Goal: Task Accomplishment & Management: Use online tool/utility

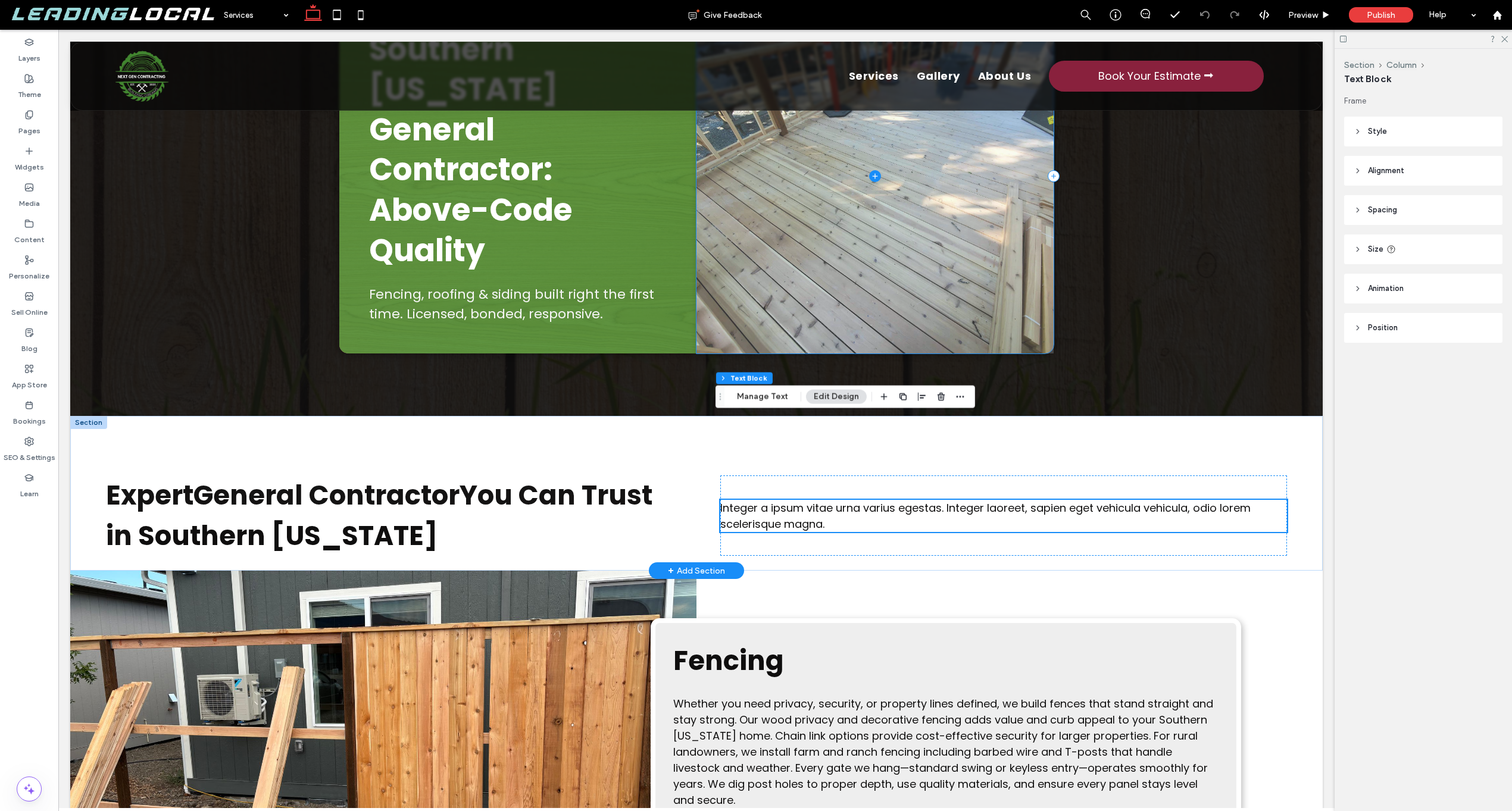
scroll to position [229, 0]
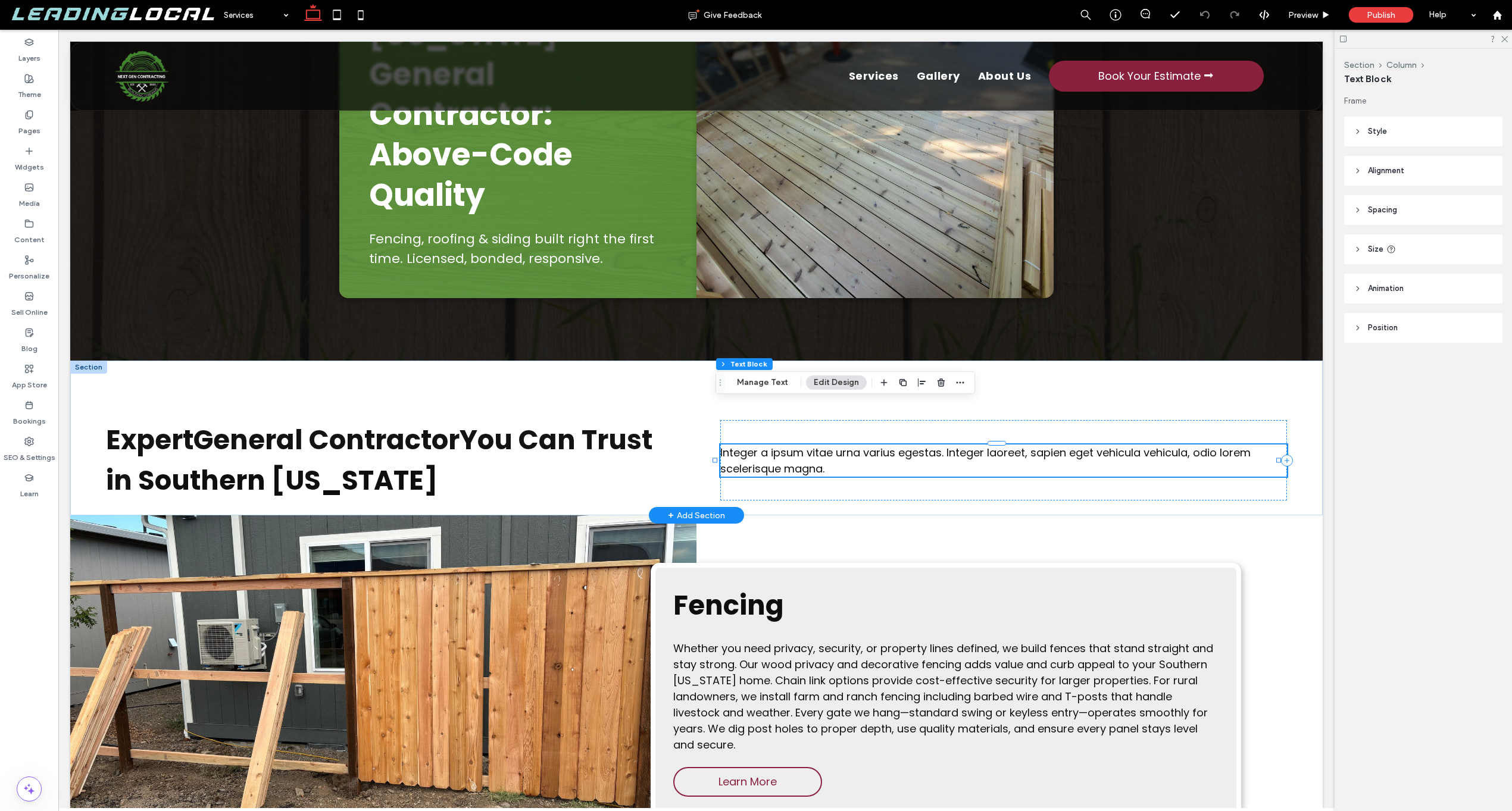
click at [807, 445] on span "Integer a ipsum vitae urna varius egestas. Integer laoreet, sapien eget vehicul…" at bounding box center [986, 461] width 531 height 31
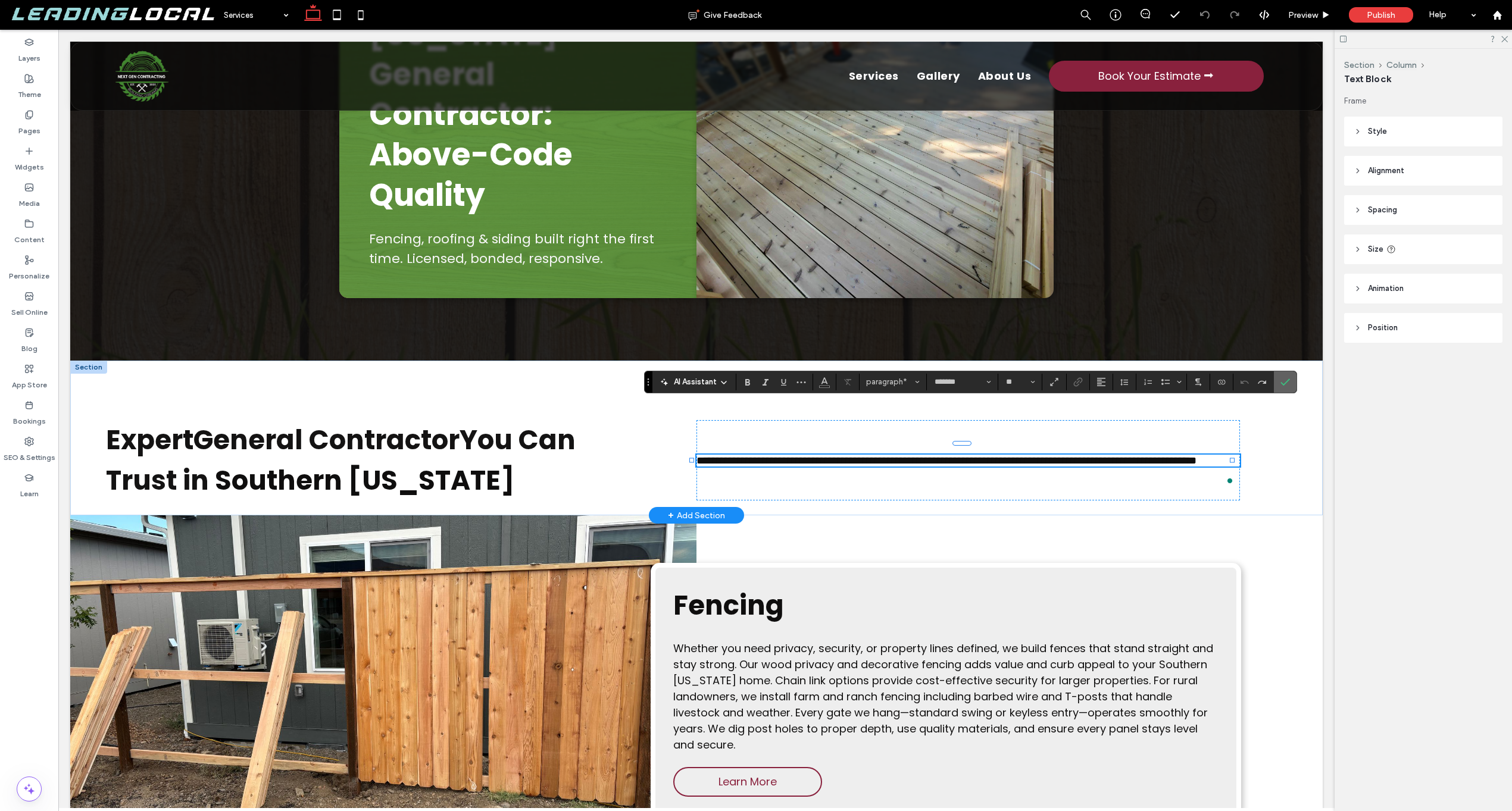
click at [1290, 388] on label "Confirm" at bounding box center [1285, 382] width 18 height 22
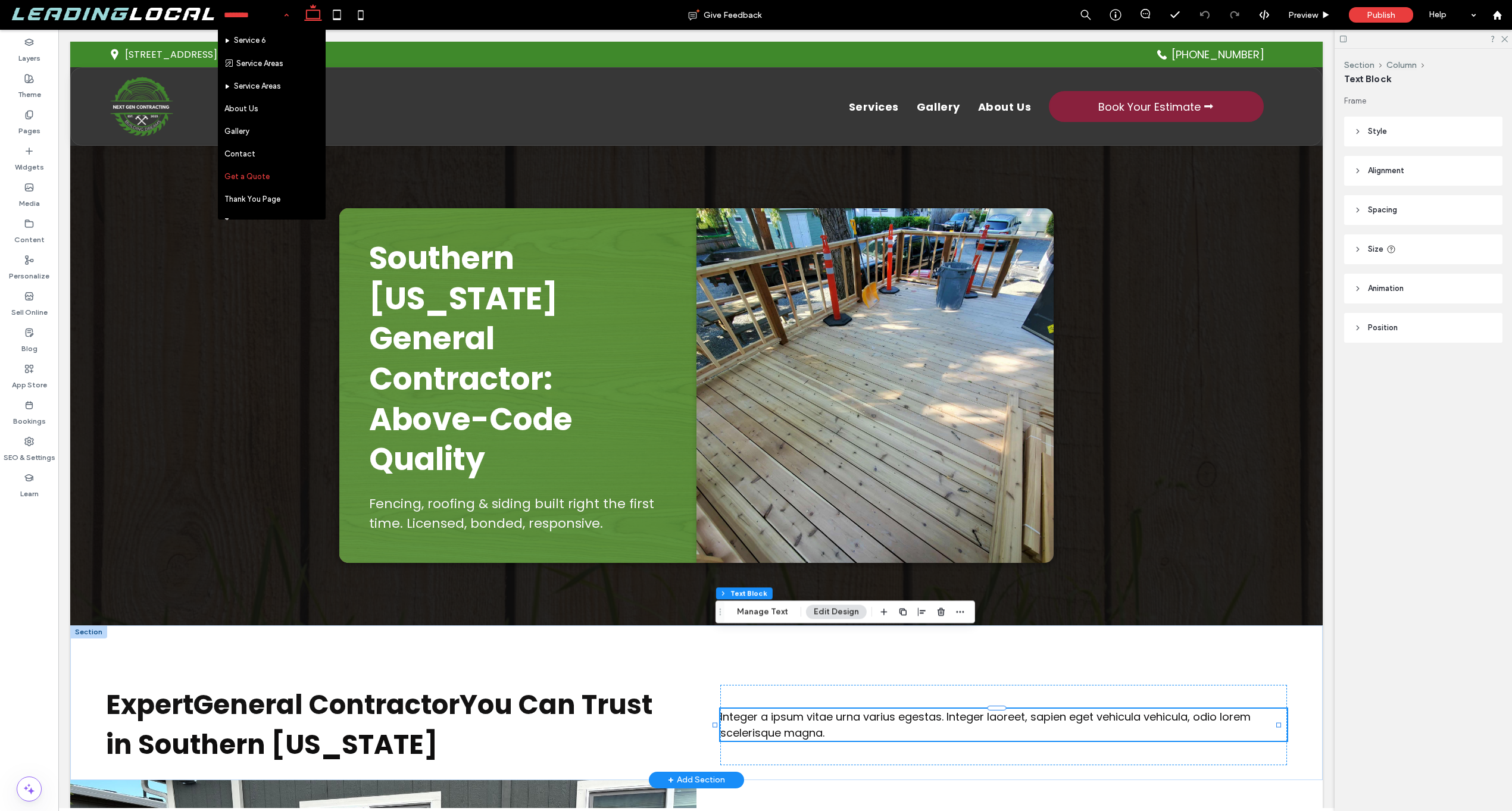
scroll to position [203, 0]
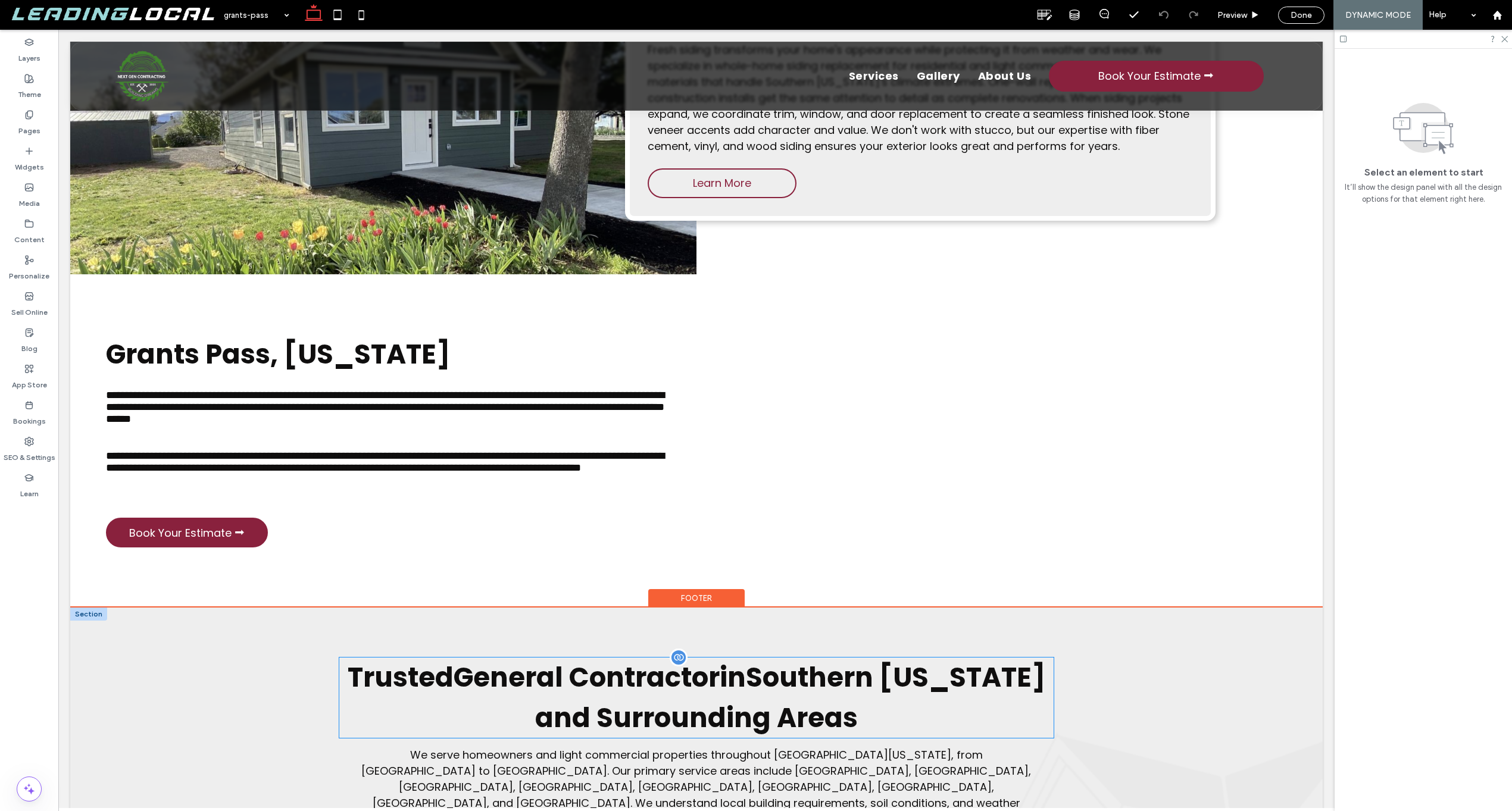
scroll to position [1848, 0]
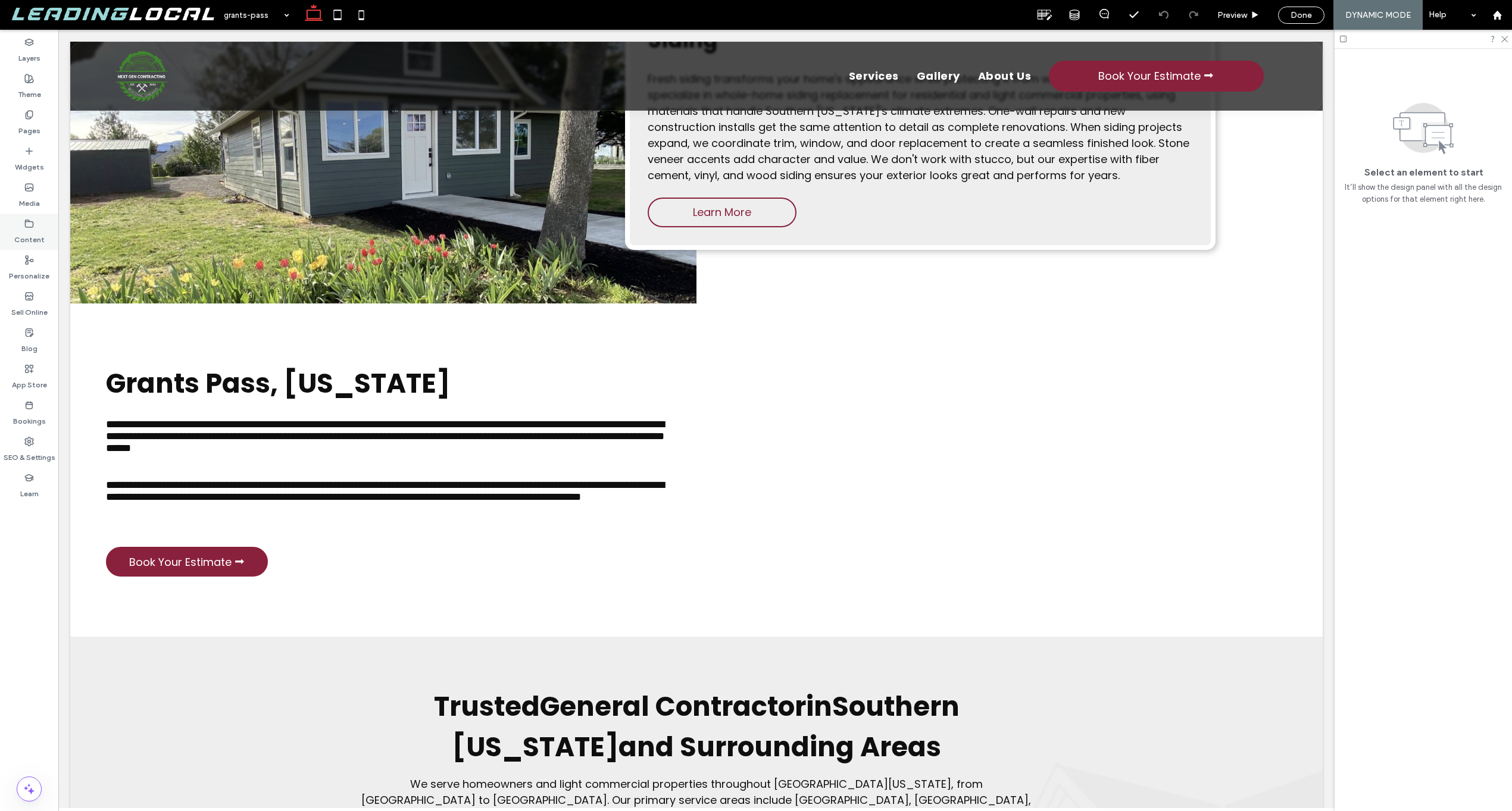
click at [26, 237] on label "Content" at bounding box center [29, 237] width 30 height 17
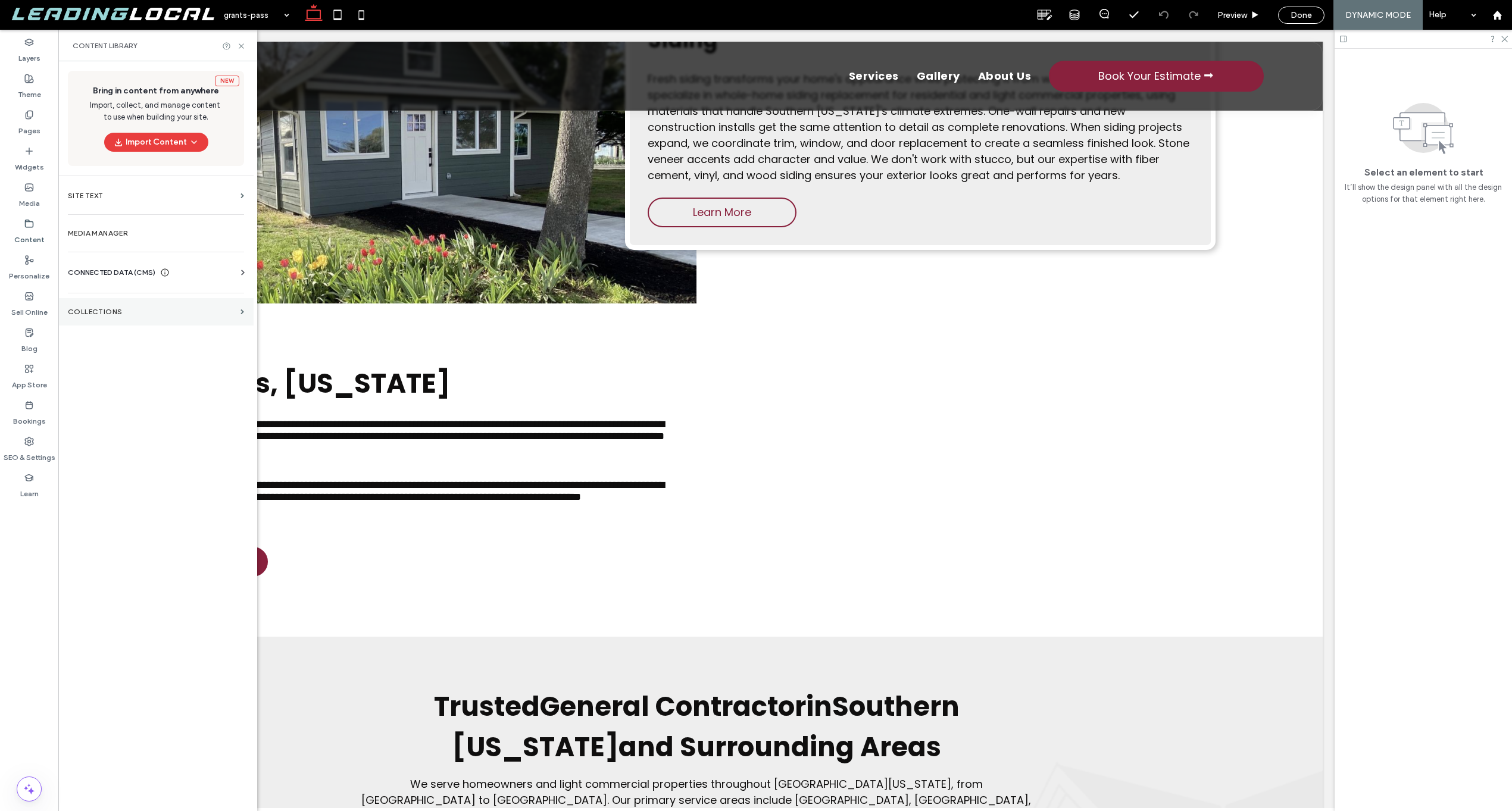
click at [114, 309] on label "Collections" at bounding box center [152, 312] width 168 height 9
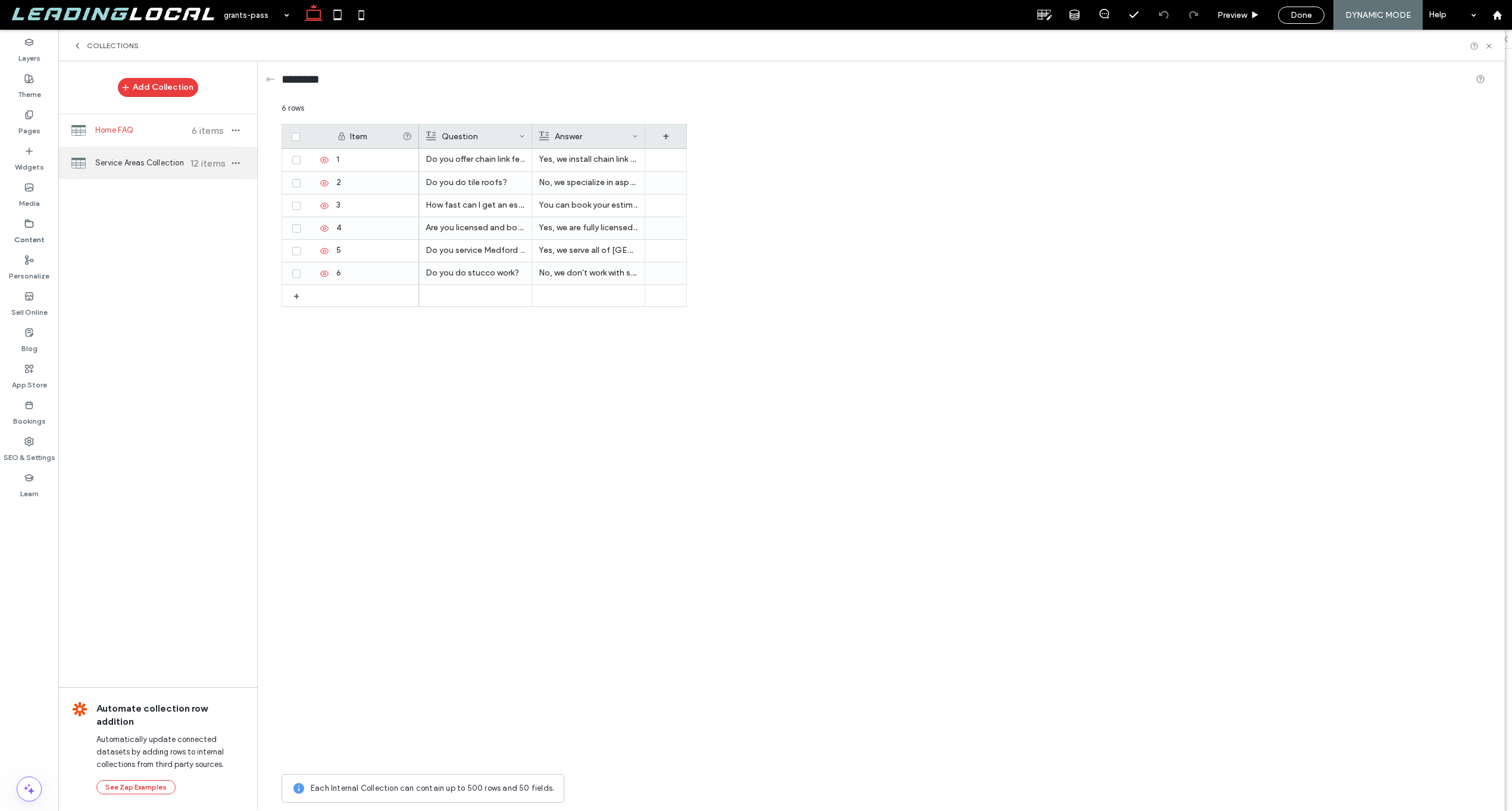
click at [163, 169] on div "Service Areas Collection 12 items" at bounding box center [157, 163] width 199 height 32
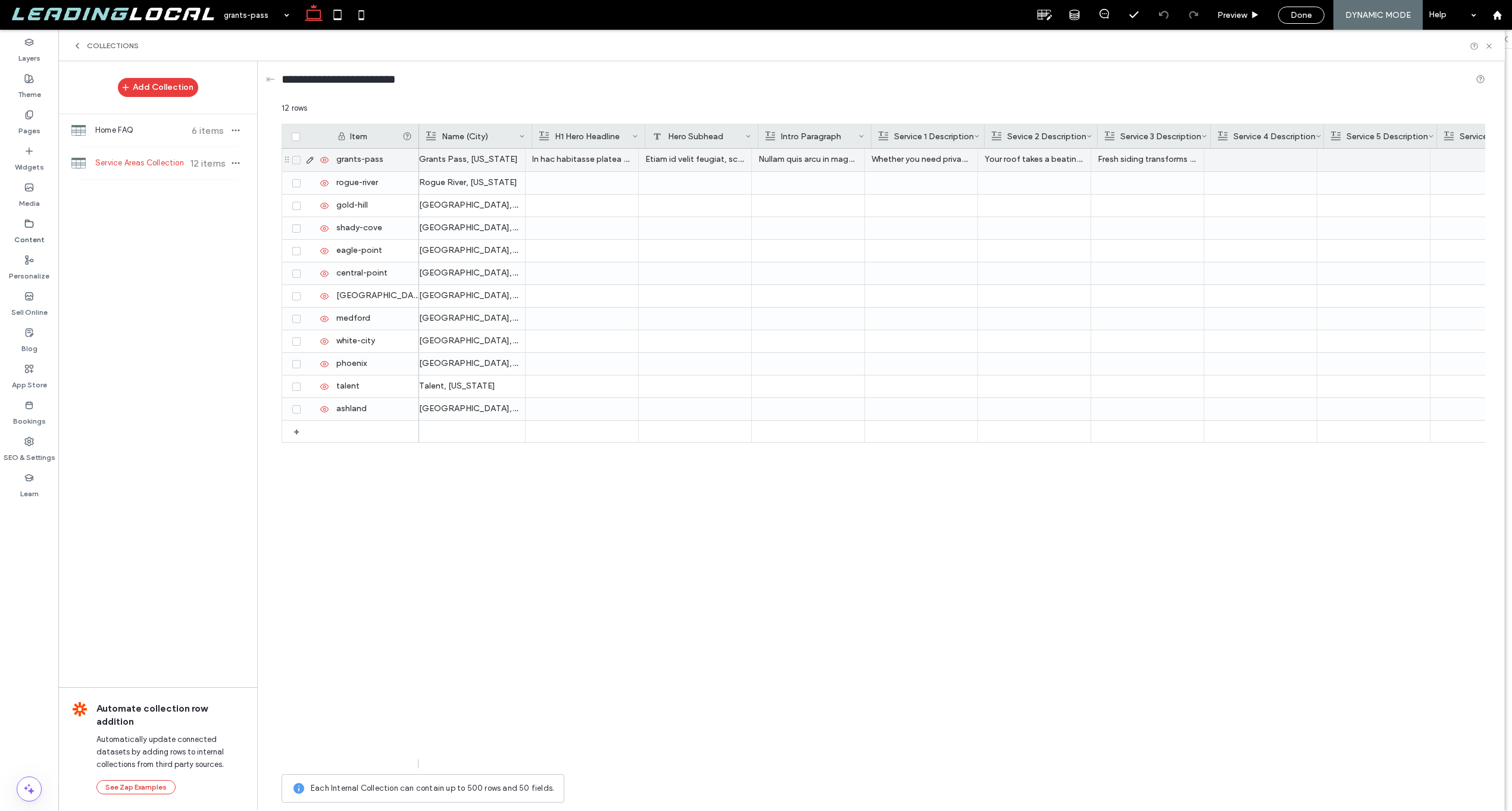
scroll to position [0, 0]
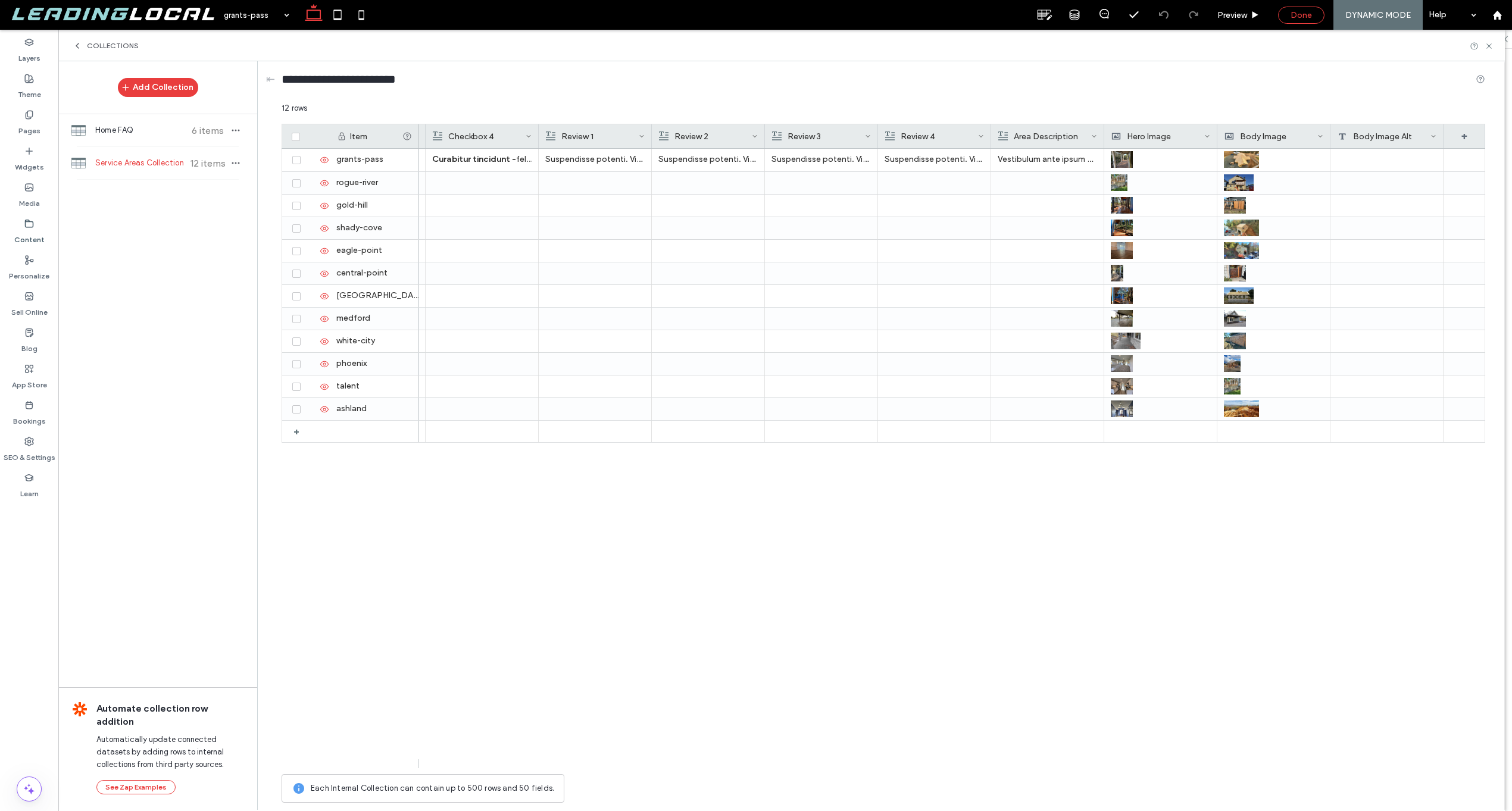
click at [1303, 15] on span "Done" at bounding box center [1302, 15] width 22 height 10
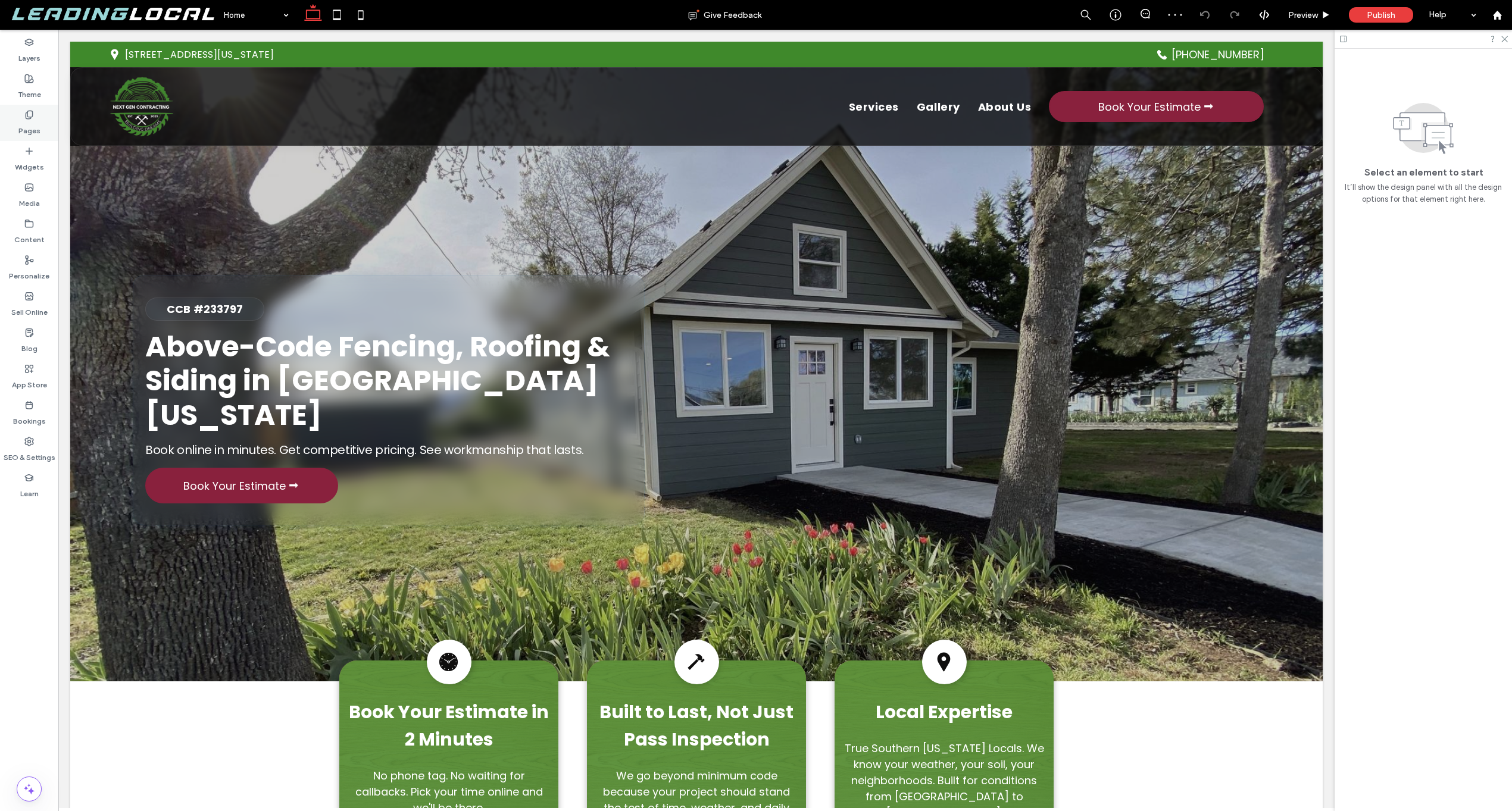
click at [28, 123] on label "Pages" at bounding box center [29, 128] width 22 height 17
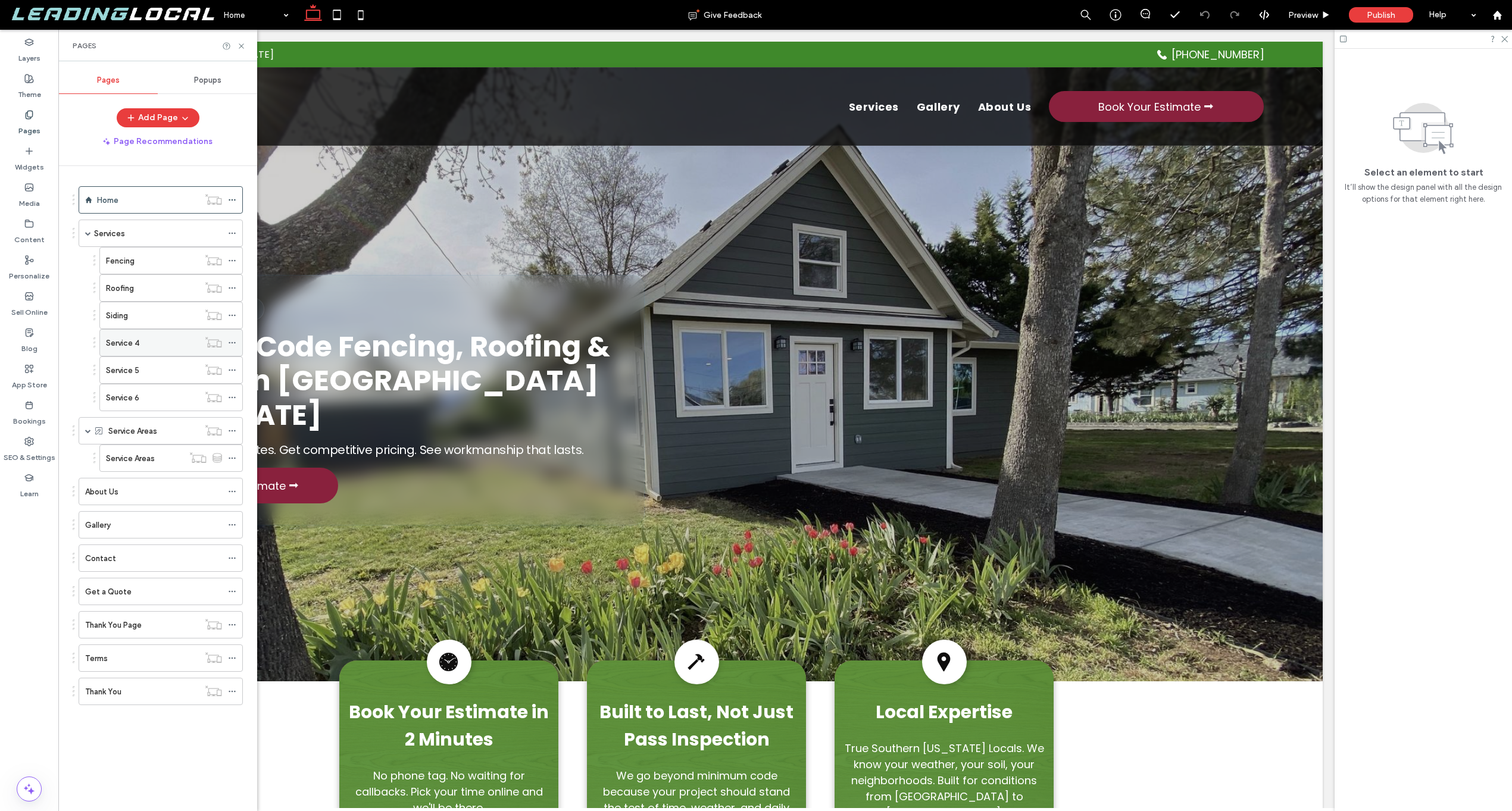
click at [228, 342] on icon at bounding box center [232, 342] width 9 height 9
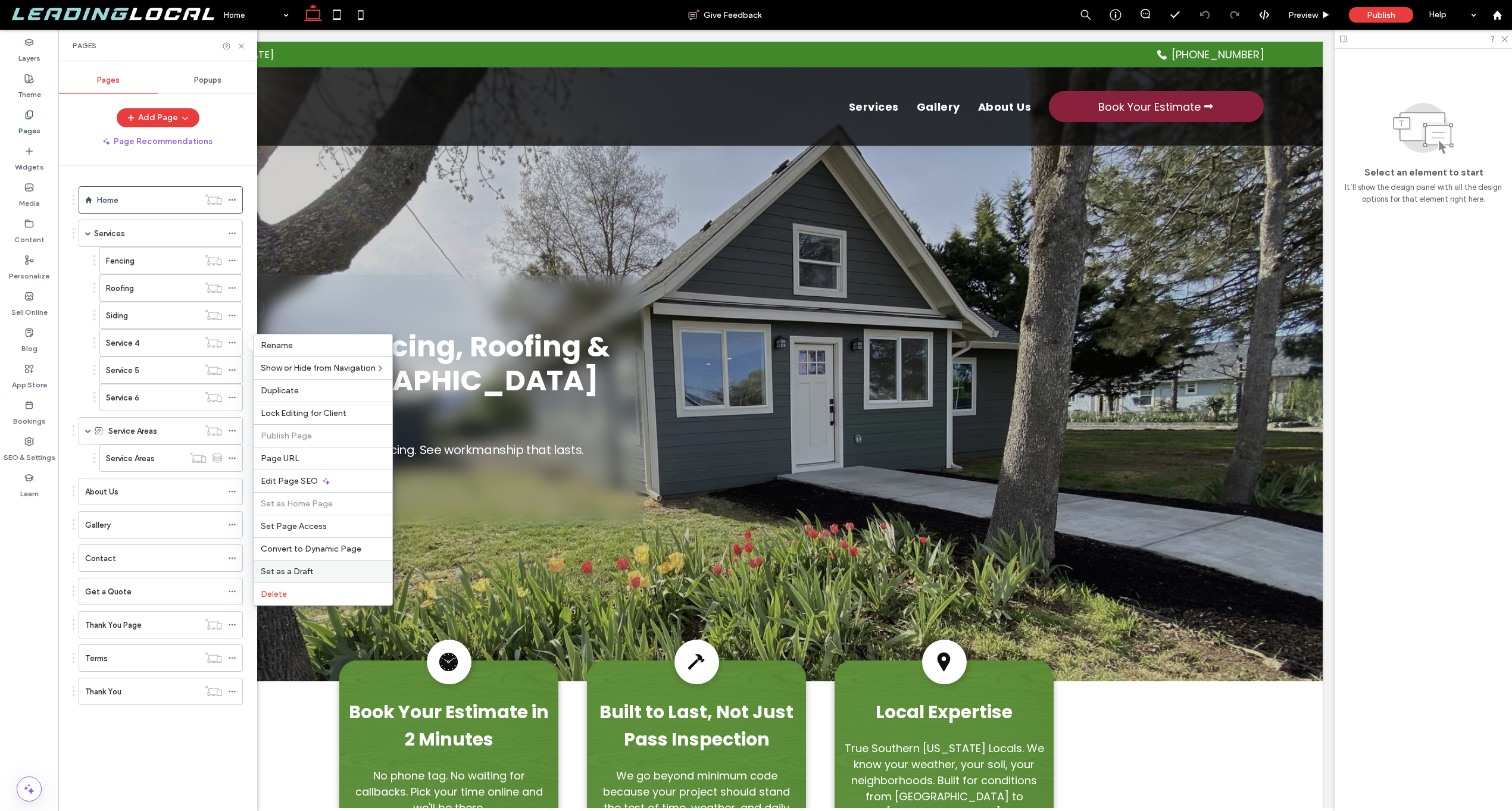
drag, startPoint x: 286, startPoint y: 569, endPoint x: 227, endPoint y: 540, distance: 65.7
click at [286, 569] on span "Set as a Draft" at bounding box center [287, 571] width 53 height 10
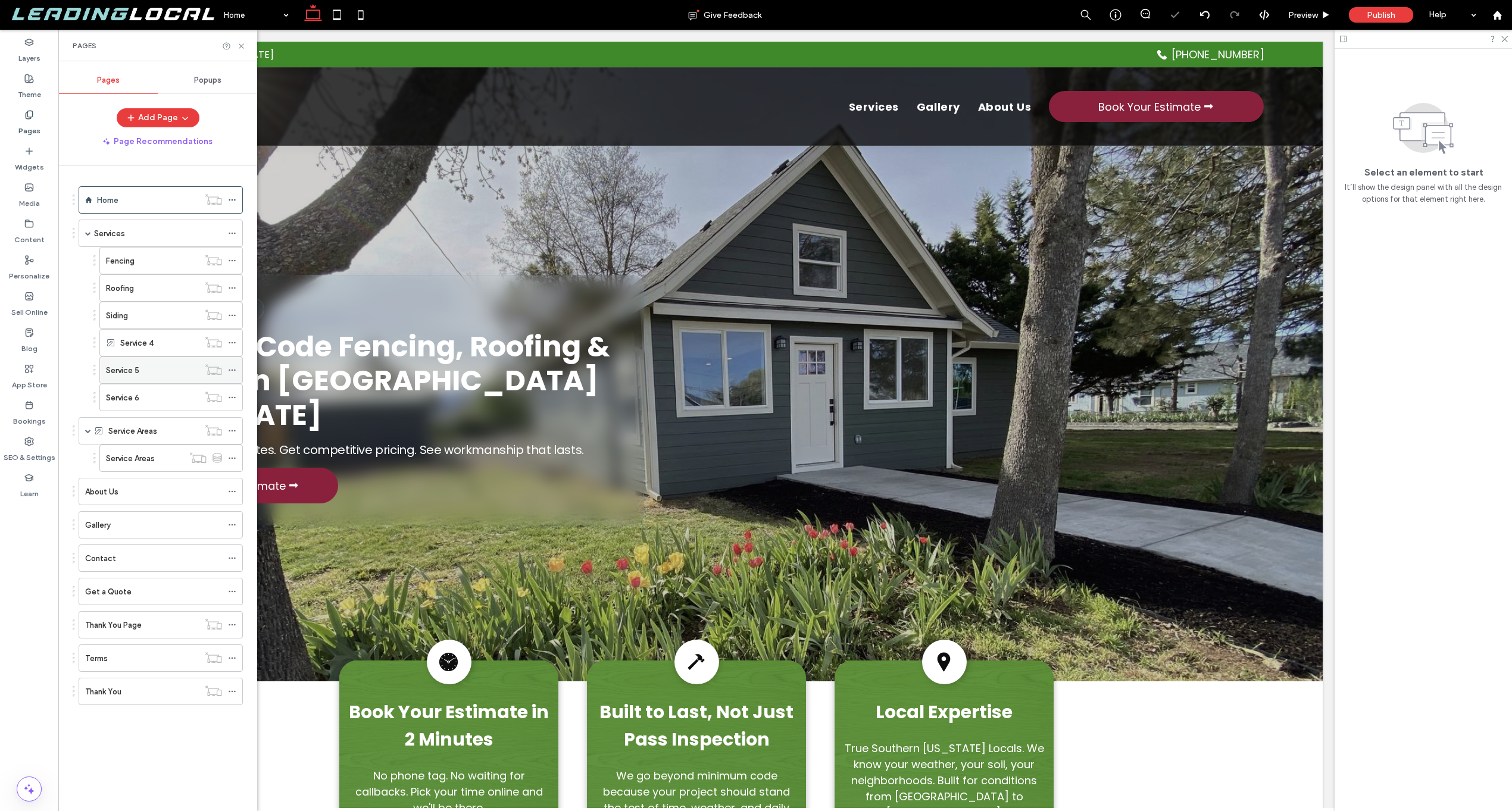
click at [237, 370] on div at bounding box center [235, 370] width 14 height 18
click at [234, 370] on use at bounding box center [232, 370] width 6 height 2
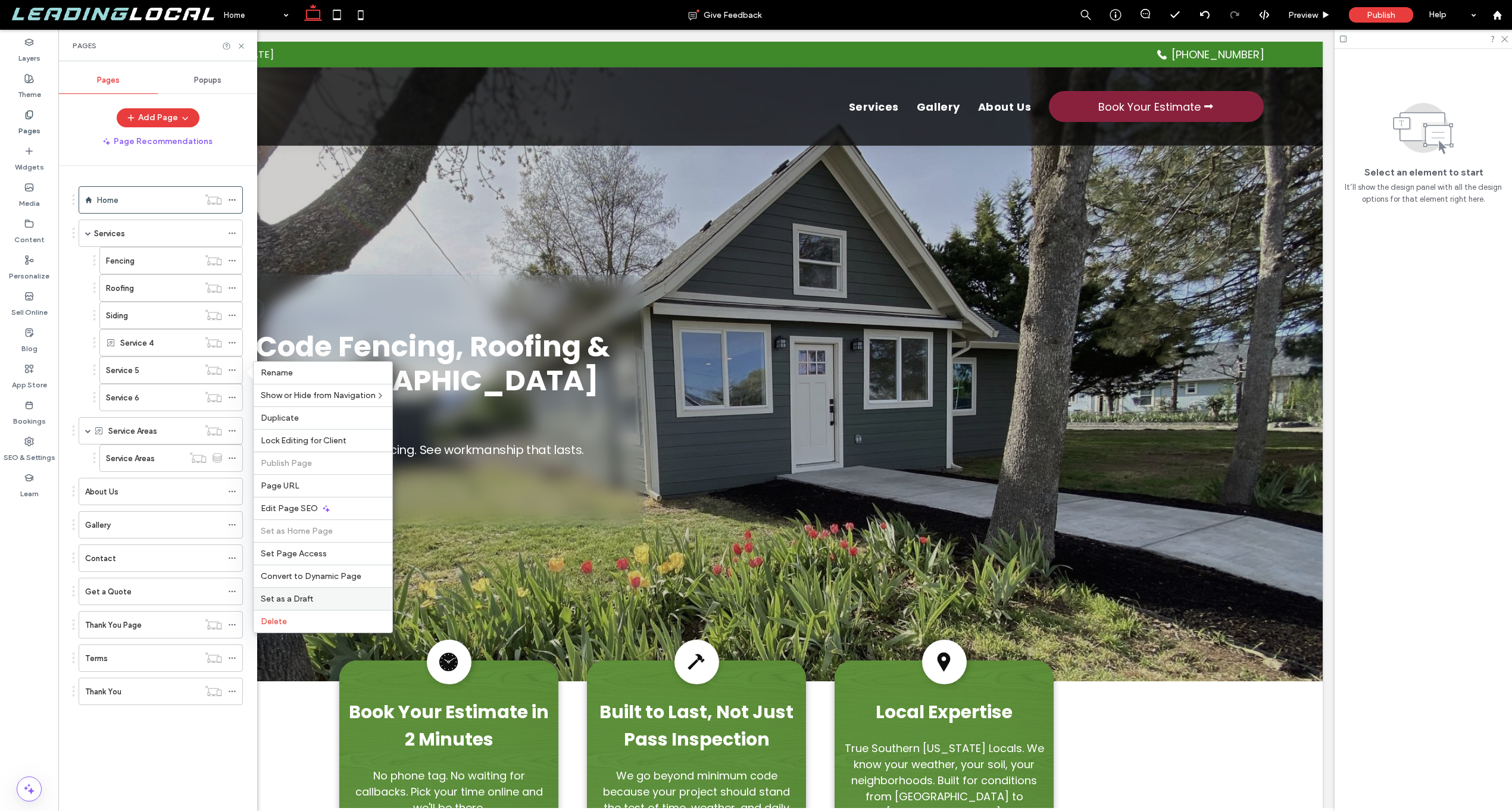
click at [291, 602] on span "Set as a Draft" at bounding box center [287, 598] width 53 height 10
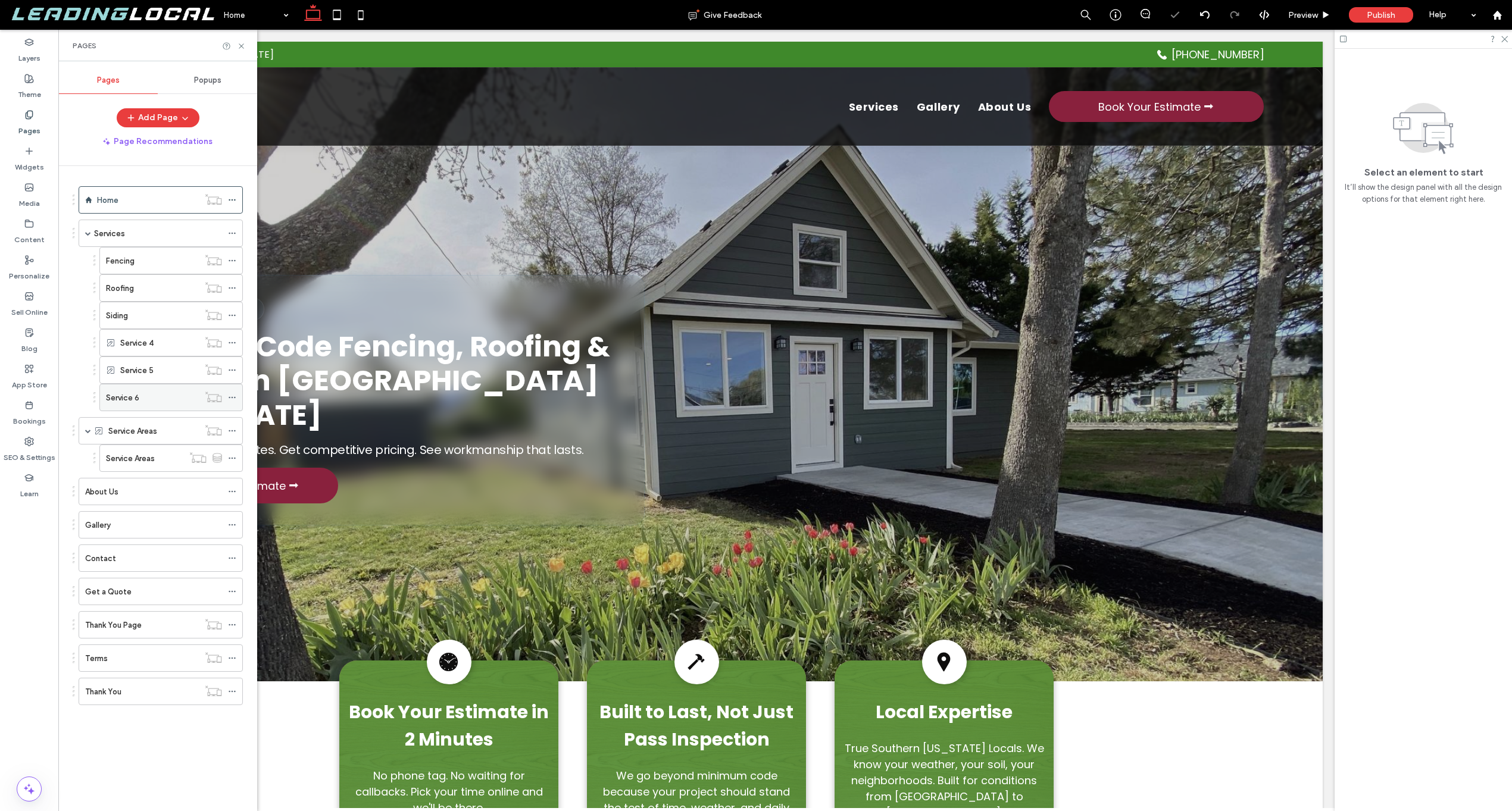
click at [234, 399] on icon at bounding box center [232, 397] width 9 height 9
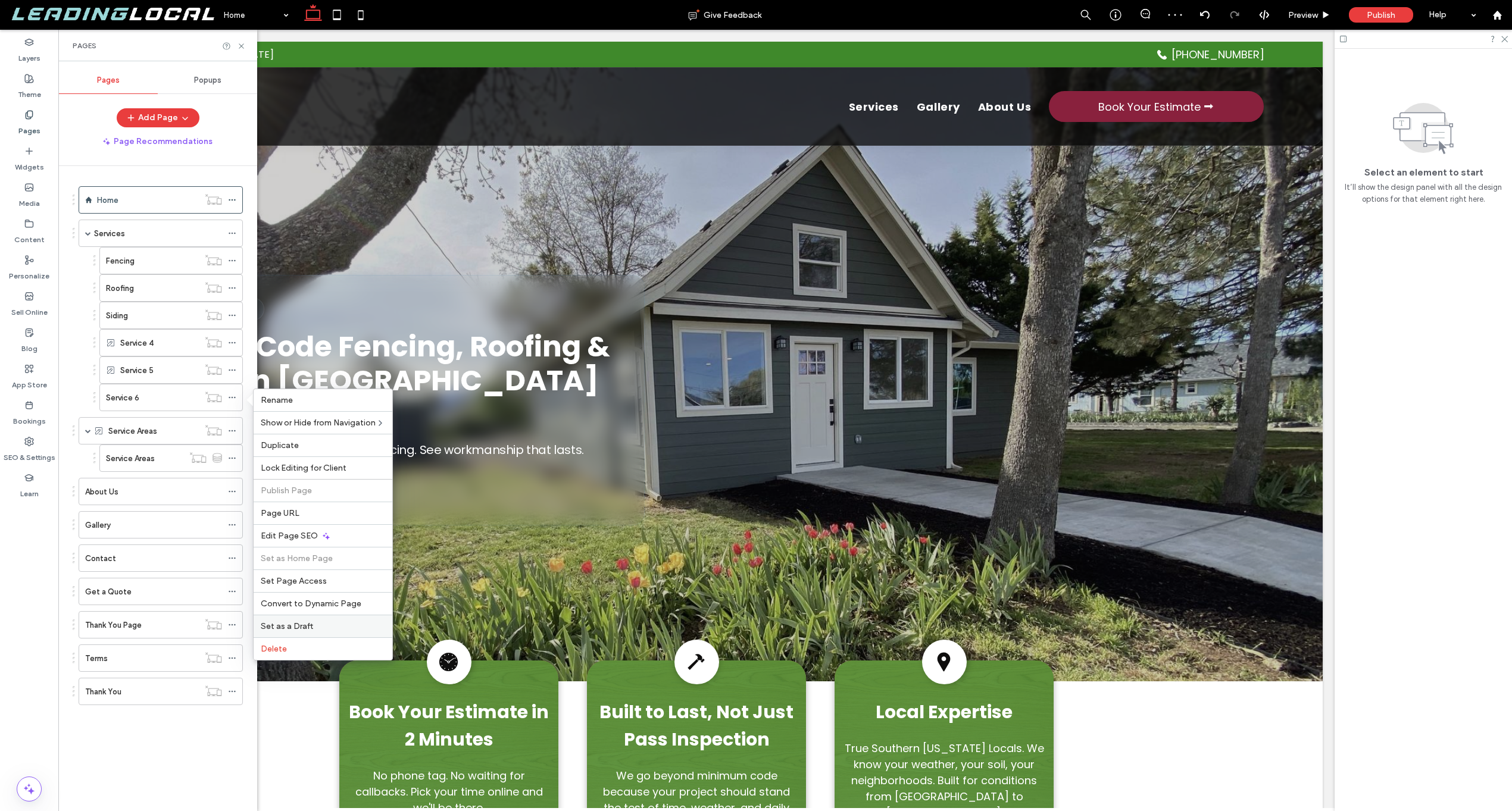
click at [292, 624] on span "Set as a Draft" at bounding box center [287, 626] width 53 height 10
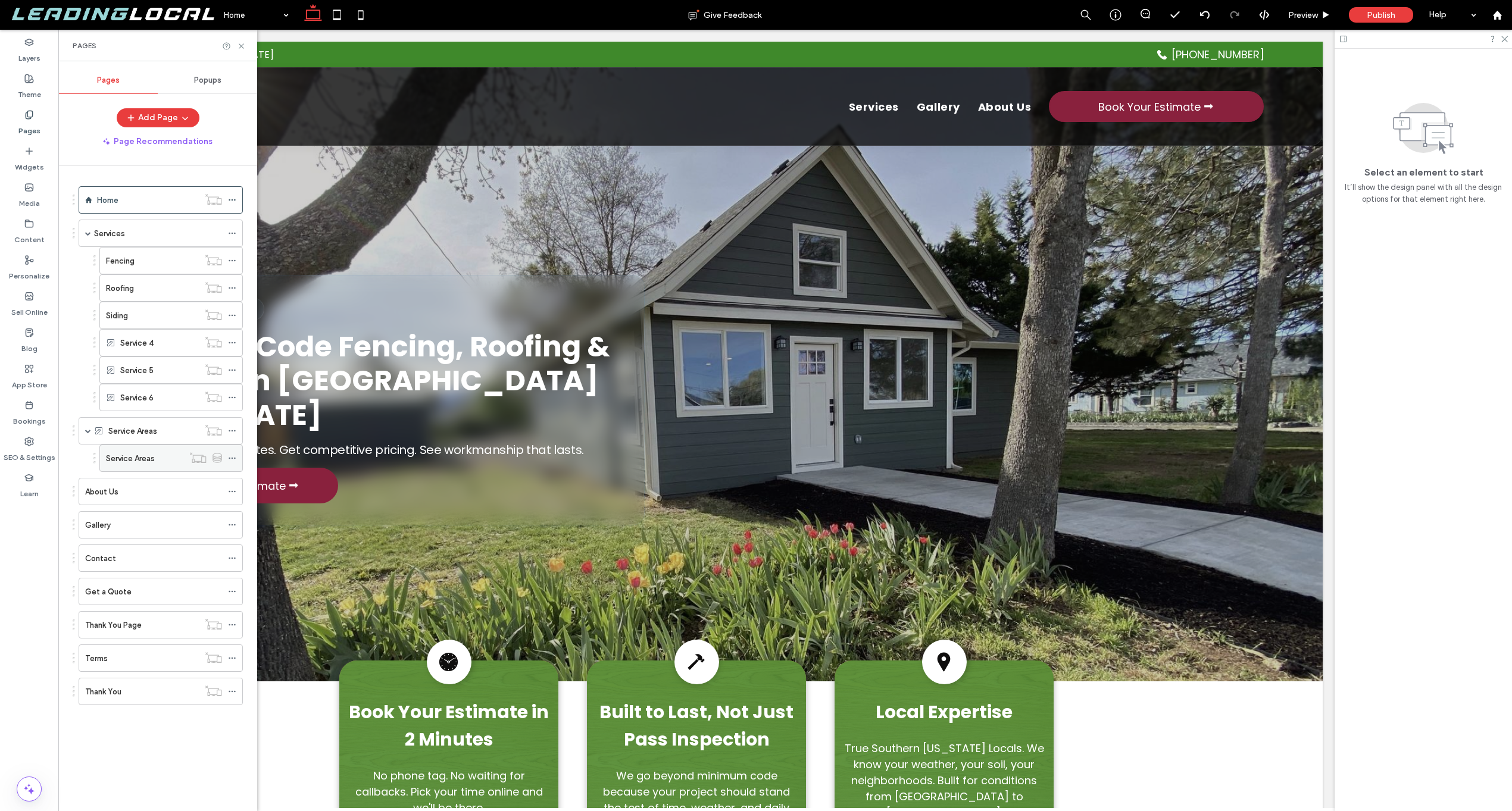
click at [156, 463] on div "Service Areas" at bounding box center [145, 458] width 77 height 12
